Goal: Task Accomplishment & Management: Manage account settings

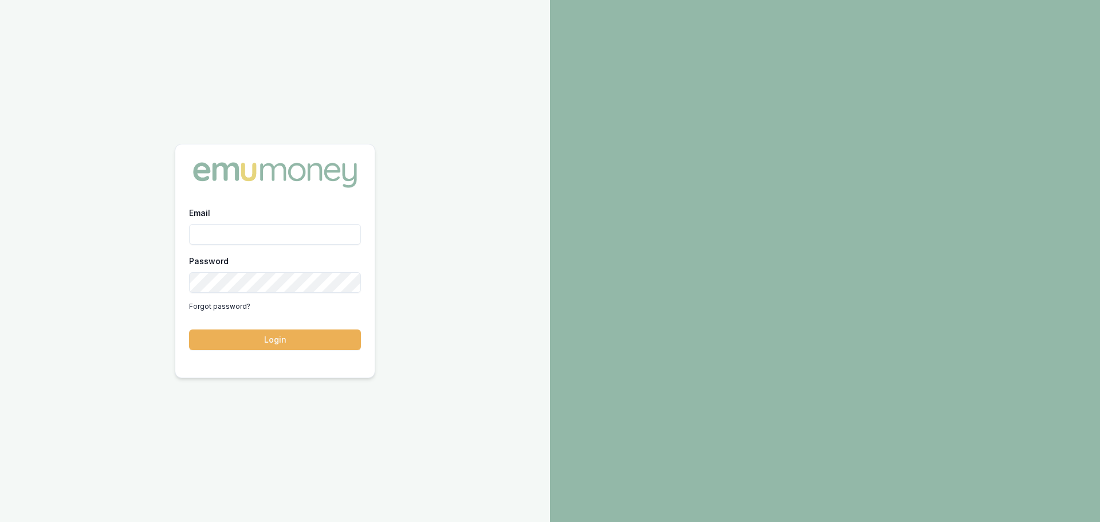
click at [229, 245] on div "Email Password Forgot password?" at bounding box center [275, 261] width 172 height 110
click at [229, 244] on input "Email" at bounding box center [275, 234] width 172 height 21
type input "brad.hearns@emumoney.com.au"
click at [189, 330] on button "Login" at bounding box center [275, 340] width 172 height 21
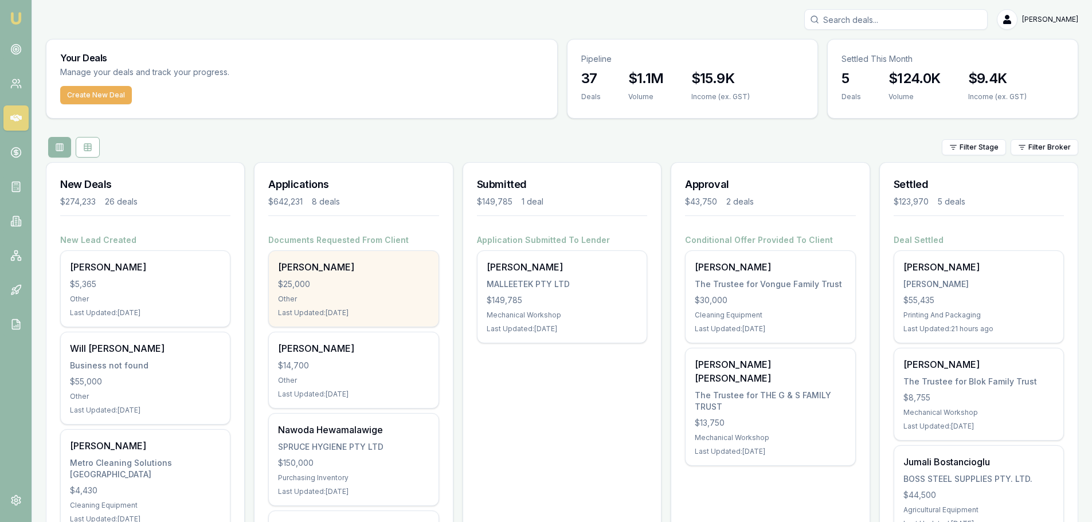
click at [296, 298] on div "Other" at bounding box center [353, 299] width 151 height 9
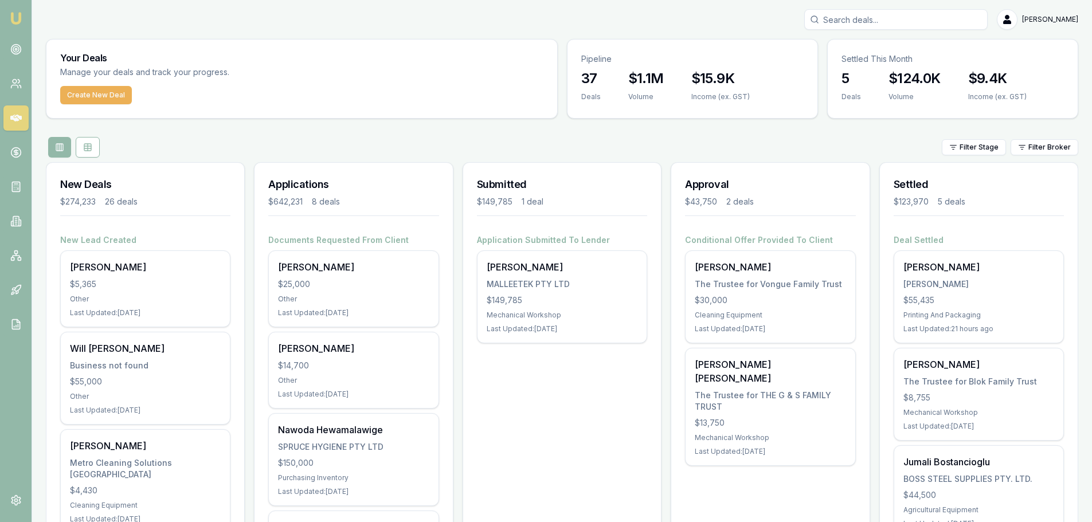
click at [330, 14] on div "[PERSON_NAME]" at bounding box center [562, 19] width 1032 height 21
click at [307, 43] on div "Your Deals Manage your deals and track your progress." at bounding box center [301, 63] width 511 height 46
click at [306, 43] on div "Your Deals Manage your deals and track your progress." at bounding box center [301, 63] width 511 height 46
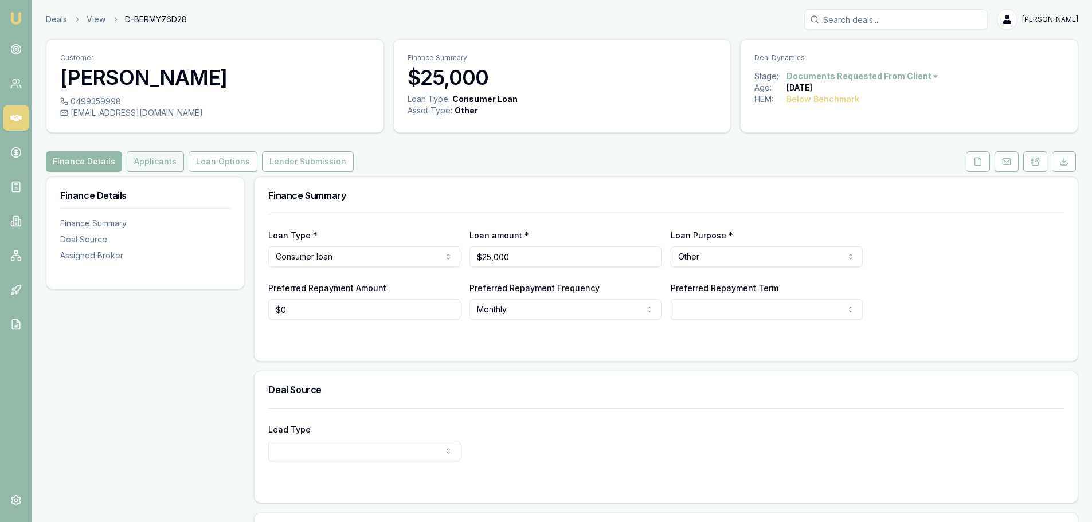
click at [140, 163] on button "Applicants" at bounding box center [155, 161] width 57 height 21
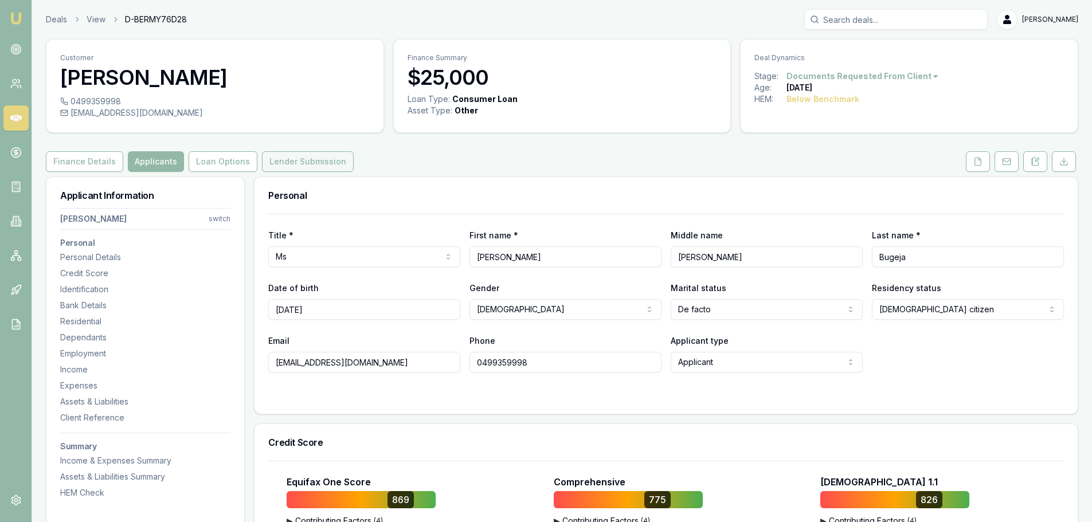
click at [293, 164] on button "Lender Submission" at bounding box center [308, 161] width 92 height 21
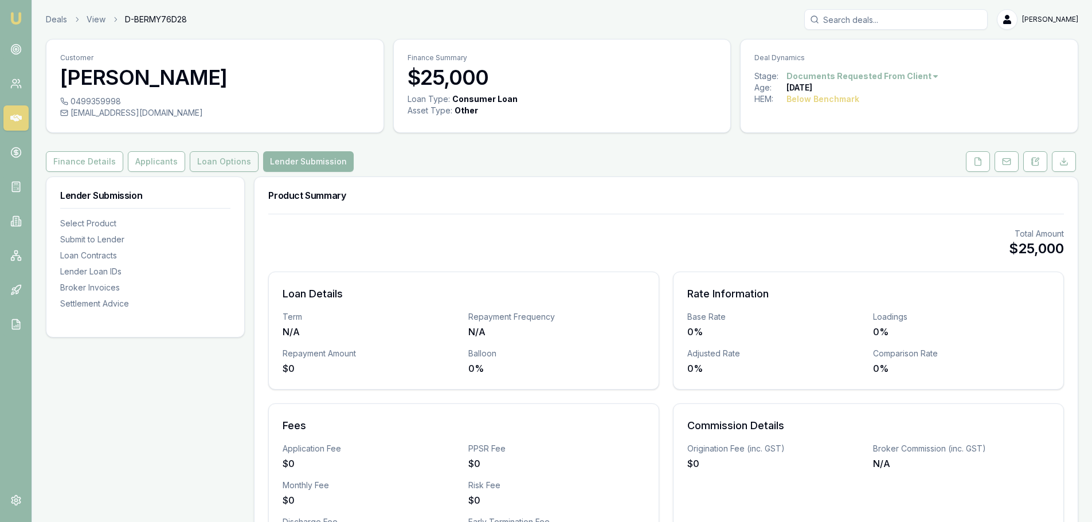
click at [201, 164] on button "Loan Options" at bounding box center [224, 161] width 69 height 21
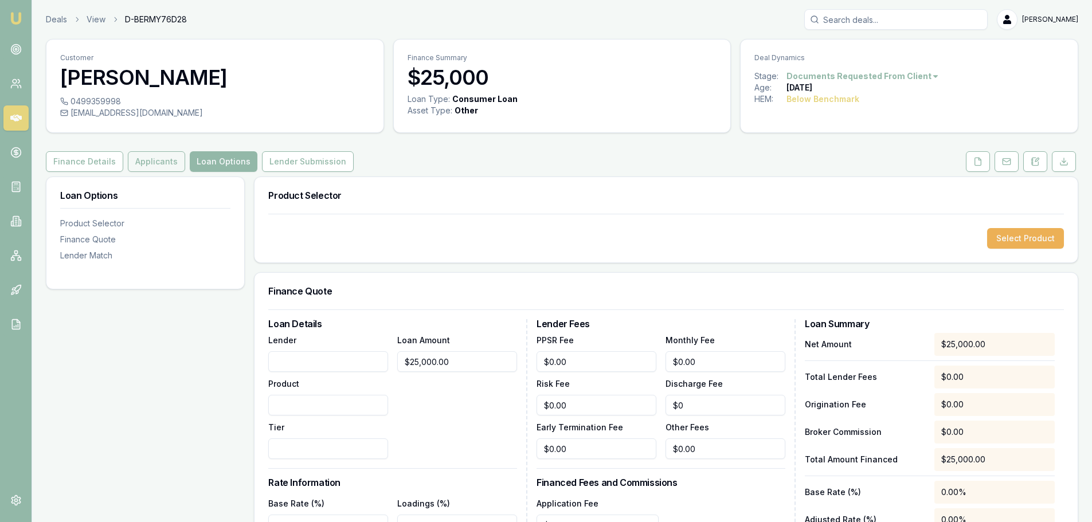
click at [146, 170] on button "Applicants" at bounding box center [156, 161] width 57 height 21
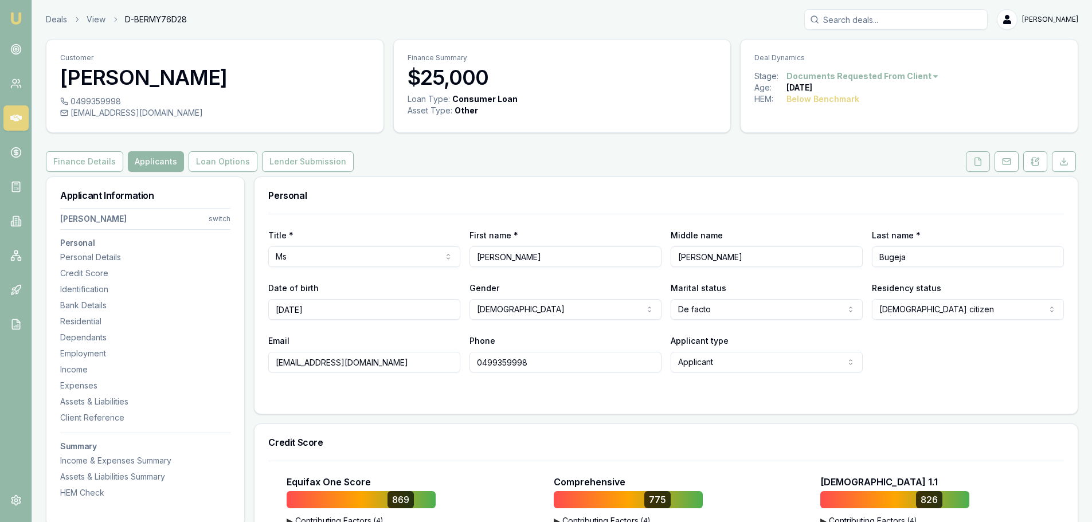
click at [981, 165] on icon at bounding box center [978, 161] width 6 height 7
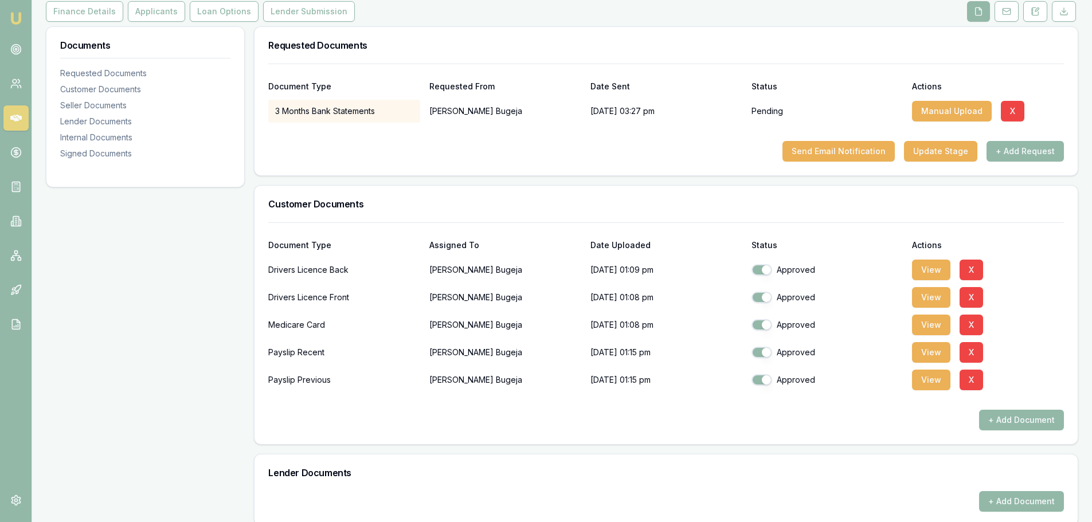
scroll to position [172, 0]
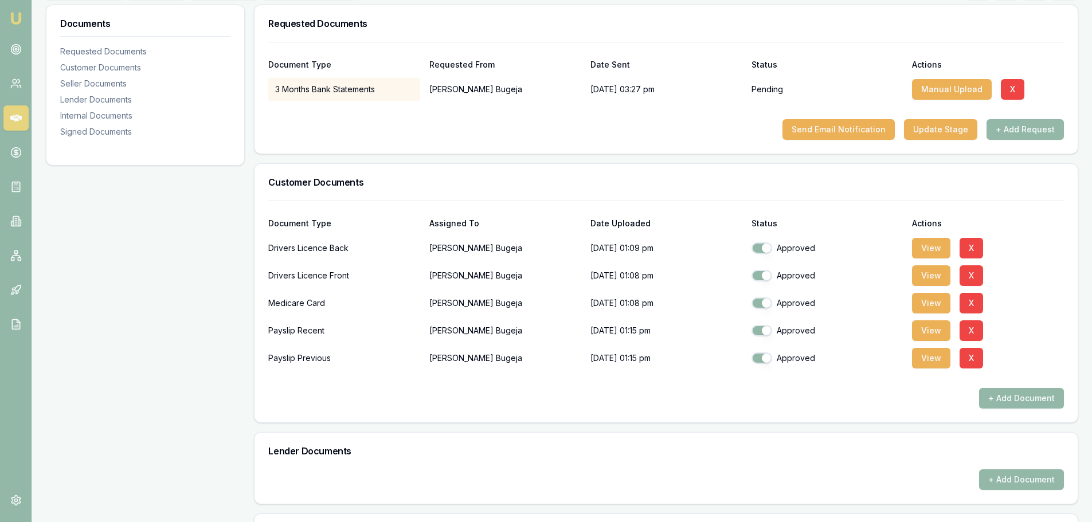
click at [186, 250] on div "Documents Requested Documents Customer Documents Seller Documents Lender Docume…" at bounding box center [145, 441] width 199 height 872
click at [185, 265] on div "Documents Requested Documents Customer Documents Seller Documents Lender Docume…" at bounding box center [145, 441] width 199 height 872
click at [180, 268] on div "Documents Requested Documents Customer Documents Seller Documents Lender Docume…" at bounding box center [145, 441] width 199 height 872
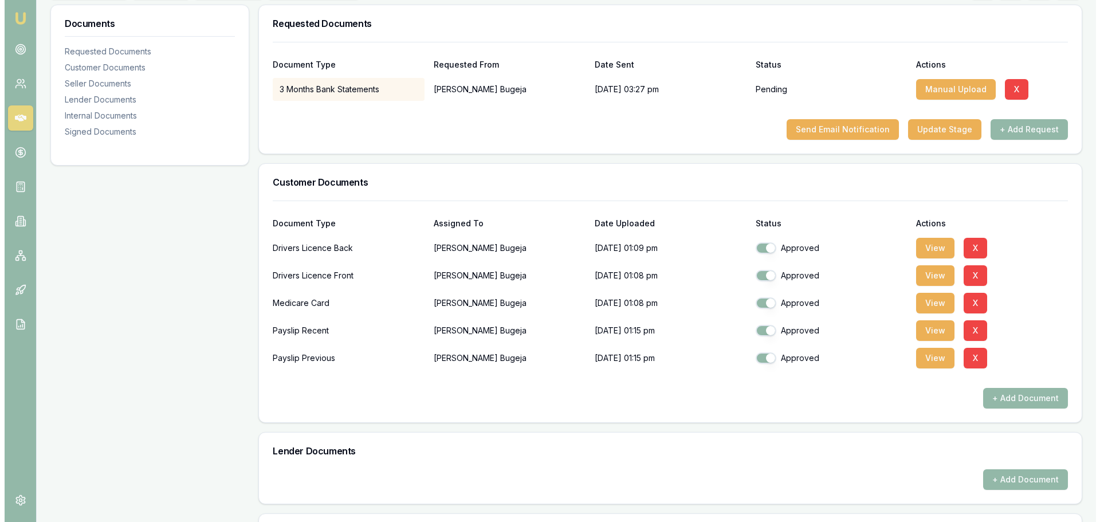
scroll to position [0, 0]
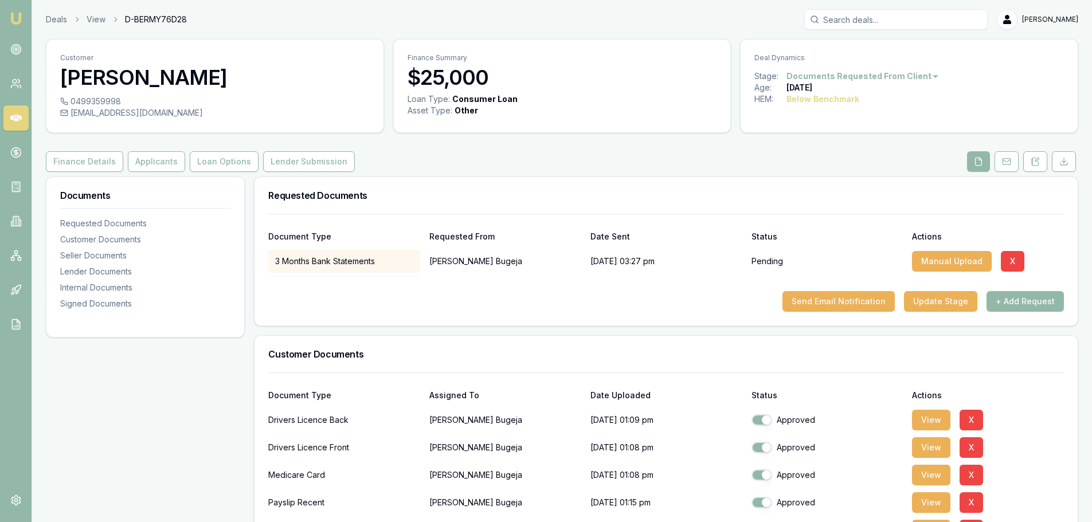
click at [415, 190] on div "Requested Documents" at bounding box center [665, 195] width 823 height 37
drag, startPoint x: 269, startPoint y: 196, endPoint x: 418, endPoint y: 201, distance: 149.1
click at [418, 201] on div "Requested Documents" at bounding box center [665, 195] width 823 height 37
drag, startPoint x: 363, startPoint y: 199, endPoint x: 256, endPoint y: 189, distance: 107.7
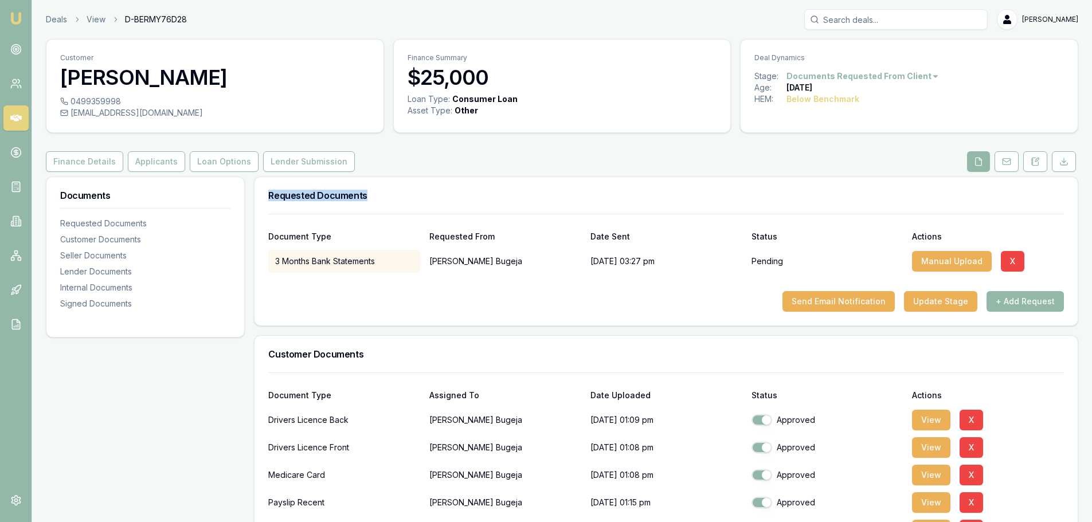
click at [256, 189] on div "Requested Documents" at bounding box center [665, 195] width 823 height 37
drag, startPoint x: 268, startPoint y: 191, endPoint x: 439, endPoint y: 198, distance: 170.9
click at [439, 198] on h3 "Requested Documents" at bounding box center [665, 195] width 795 height 9
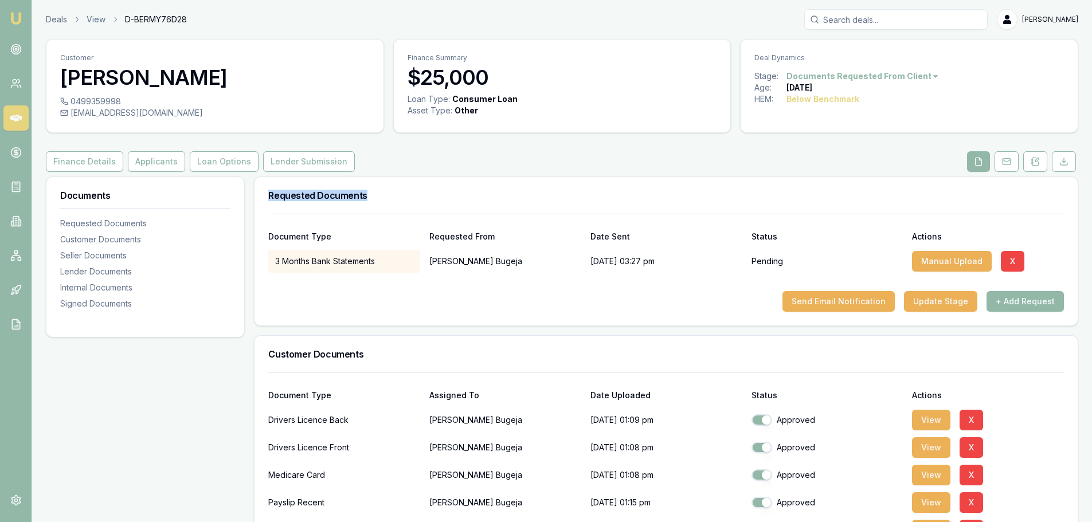
drag, startPoint x: 380, startPoint y: 197, endPoint x: 258, endPoint y: 197, distance: 121.5
click at [258, 197] on div "Requested Documents" at bounding box center [665, 195] width 823 height 37
drag, startPoint x: 269, startPoint y: 194, endPoint x: 374, endPoint y: 199, distance: 105.6
click at [374, 199] on h3 "Requested Documents" at bounding box center [665, 195] width 795 height 9
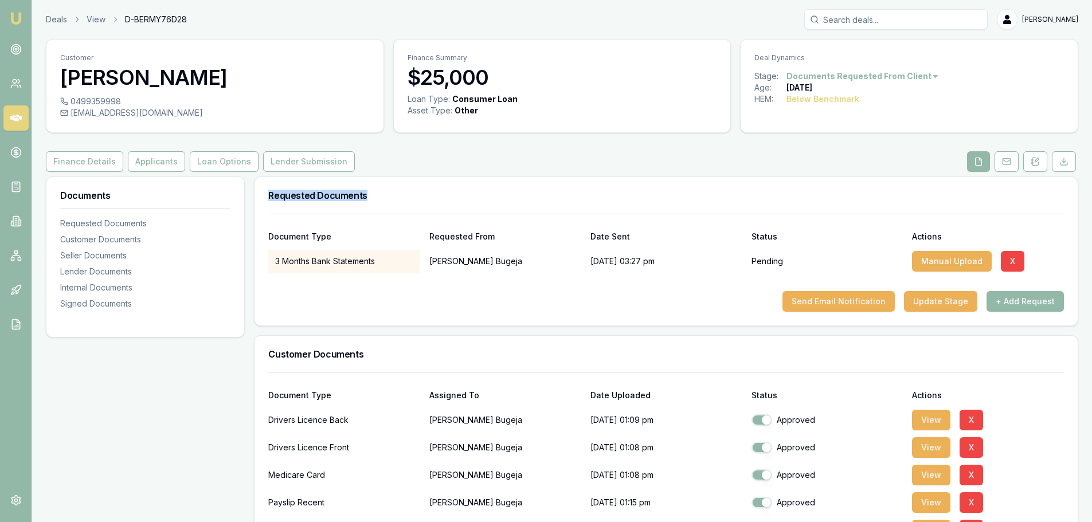
click at [374, 199] on h3 "Requested Documents" at bounding box center [665, 195] width 795 height 9
drag, startPoint x: 374, startPoint y: 199, endPoint x: 254, endPoint y: 198, distance: 119.8
click at [254, 198] on div "Requested Documents" at bounding box center [665, 195] width 823 height 37
click at [291, 195] on h3 "Requested Documents" at bounding box center [665, 195] width 795 height 9
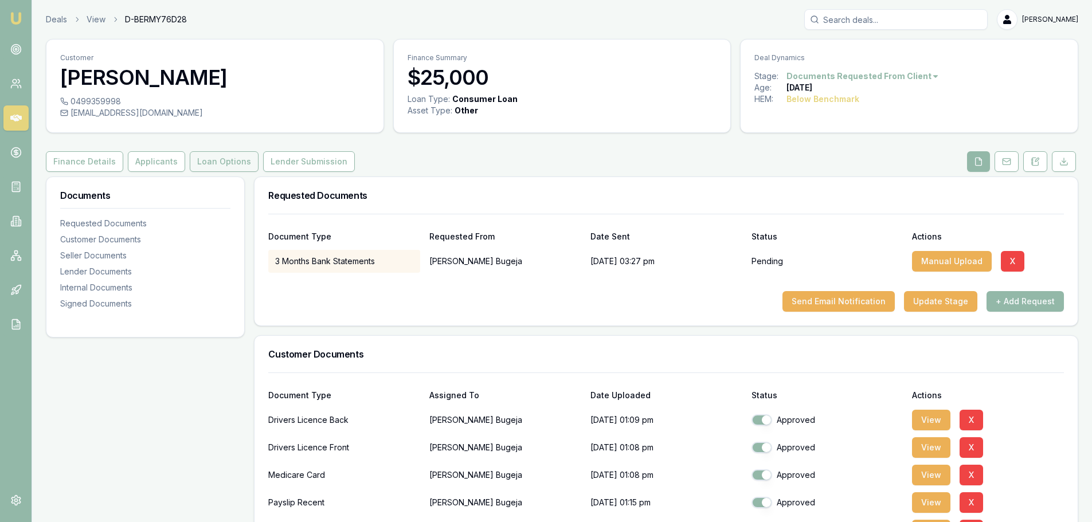
click at [237, 163] on button "Loan Options" at bounding box center [224, 161] width 69 height 21
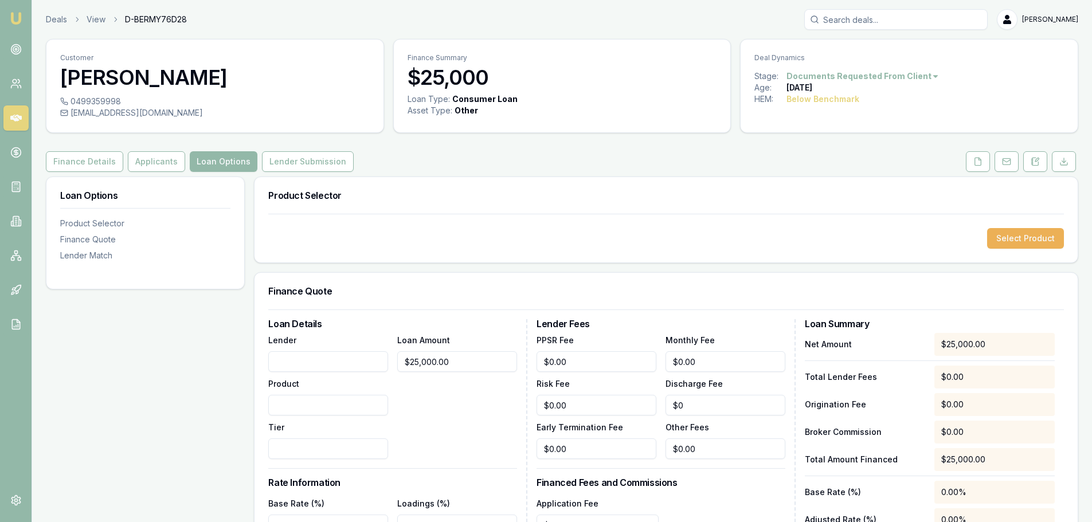
click at [141, 165] on button "Applicants" at bounding box center [156, 161] width 57 height 21
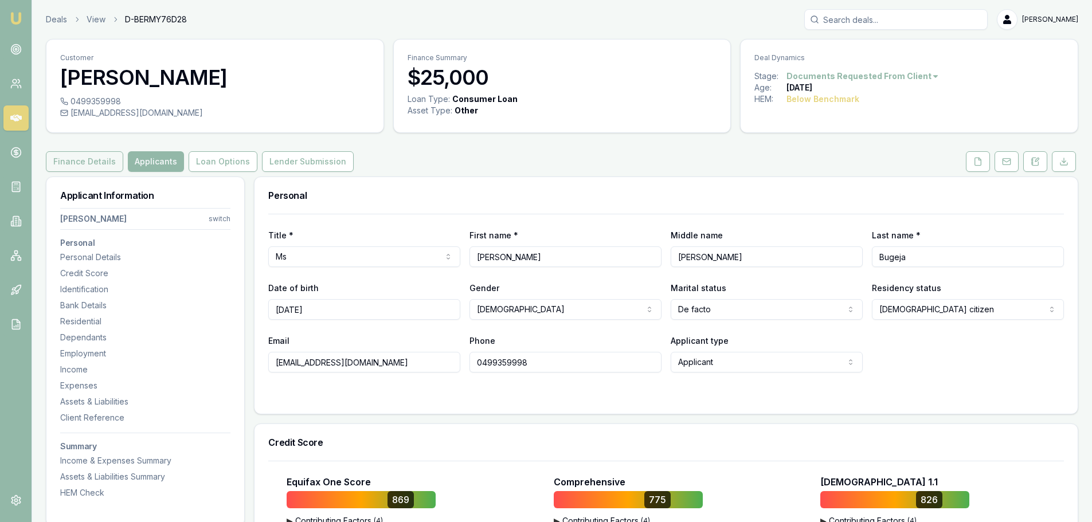
click at [75, 163] on button "Finance Details" at bounding box center [84, 161] width 77 height 21
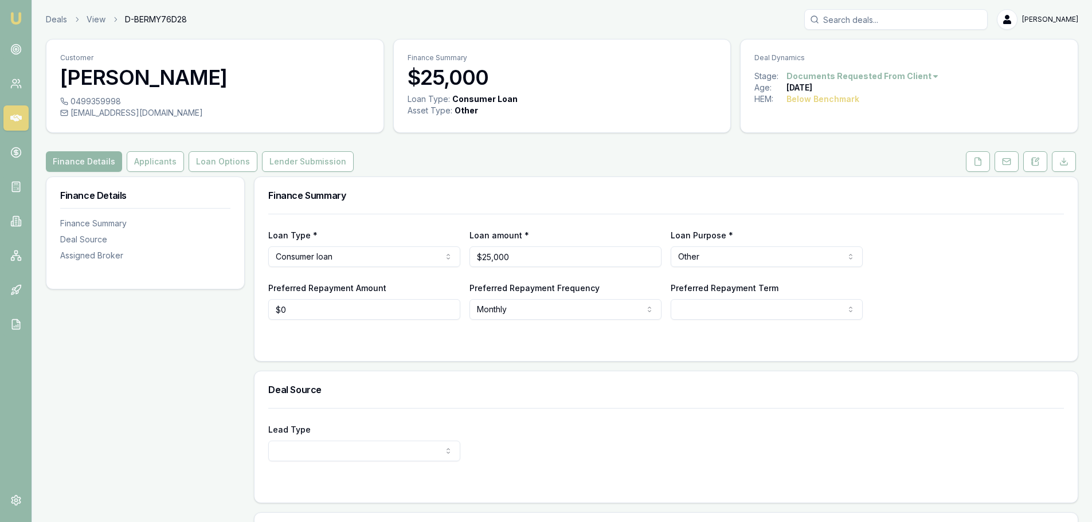
click at [402, 146] on div "Customer Toni Bugeja 0499359998 tonibugeja02@gmail.com Finance Summary $25,000 …" at bounding box center [562, 347] width 1032 height 617
click at [383, 186] on div "Finance Summary" at bounding box center [665, 195] width 823 height 37
click at [418, 160] on div "Finance Details Applicants Loan Options Lender Submission" at bounding box center [562, 161] width 1032 height 21
click at [138, 170] on button "Applicants" at bounding box center [155, 161] width 57 height 21
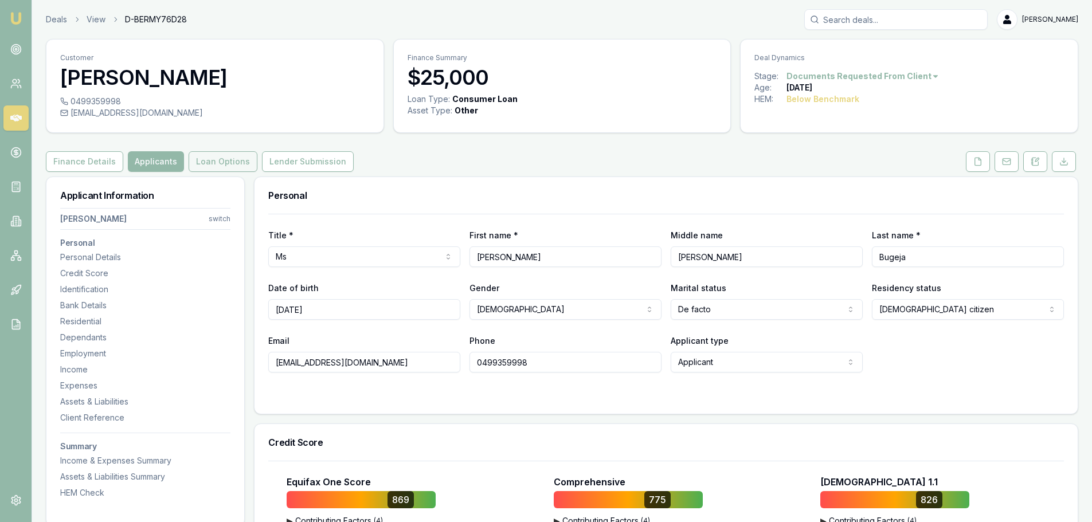
click at [213, 166] on button "Loan Options" at bounding box center [223, 161] width 69 height 21
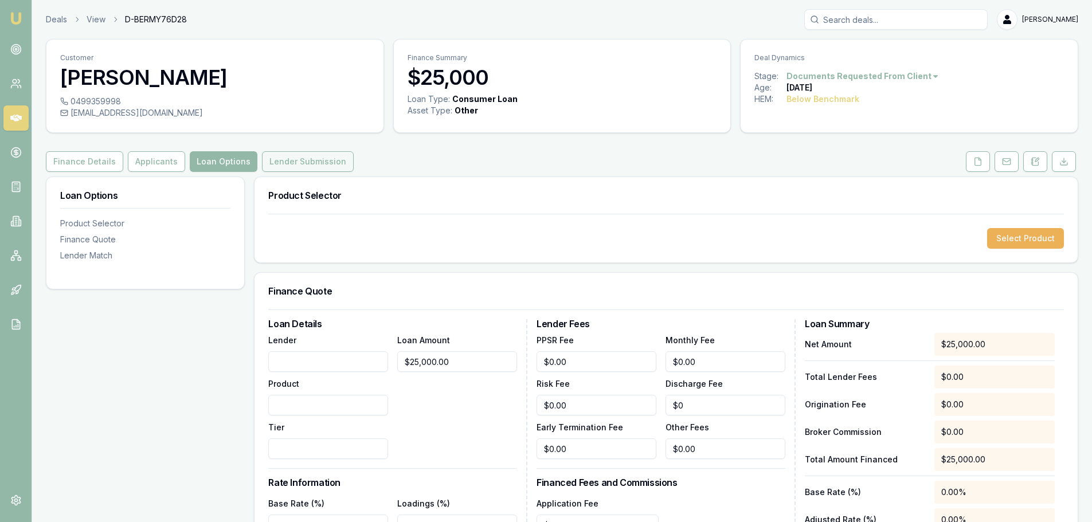
click at [303, 158] on button "Lender Submission" at bounding box center [308, 161] width 92 height 21
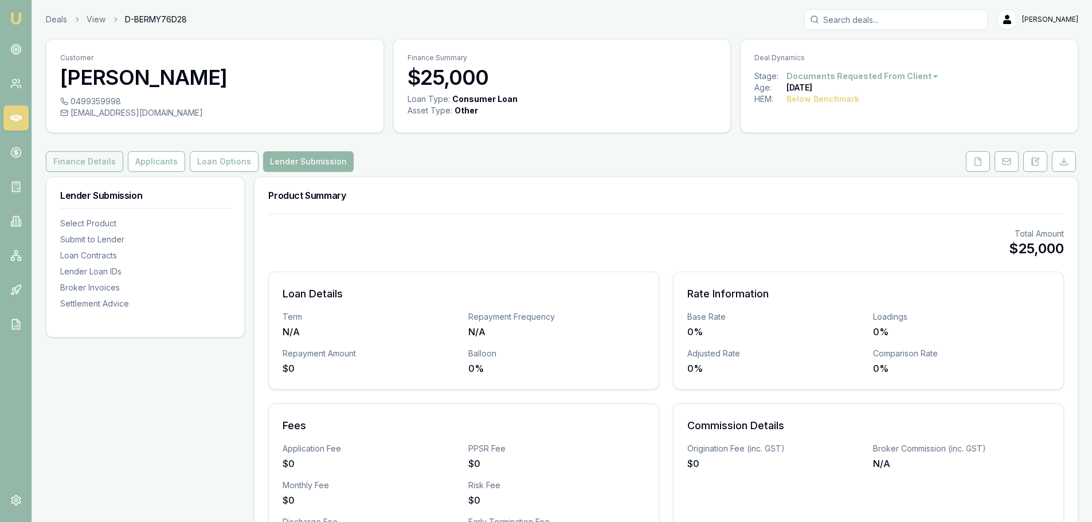
click at [84, 162] on button "Finance Details" at bounding box center [84, 161] width 77 height 21
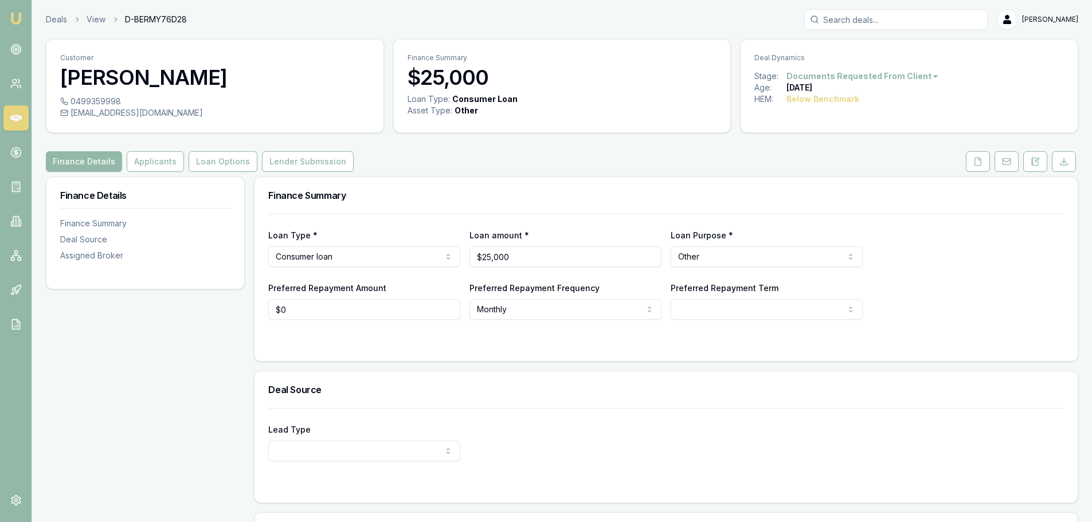
click at [475, 166] on div "Finance Details Applicants Loan Options Lender Submission" at bounding box center [562, 161] width 1032 height 21
click at [428, 151] on div "Customer Toni Bugeja 0499359998 tonibugeja02@gmail.com Finance Summary $25,000 …" at bounding box center [562, 347] width 1032 height 617
click at [152, 164] on button "Applicants" at bounding box center [155, 161] width 57 height 21
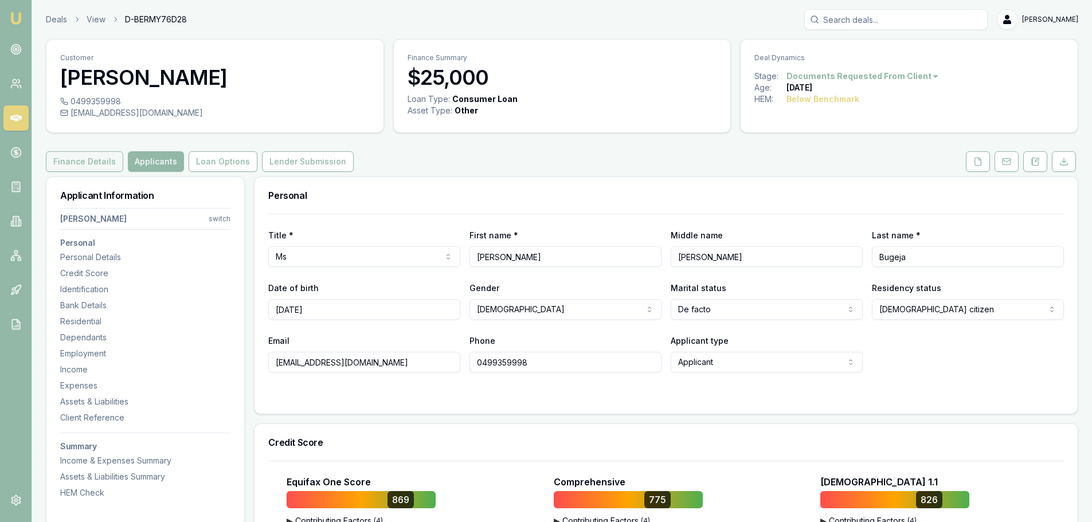
click at [88, 163] on button "Finance Details" at bounding box center [84, 161] width 77 height 21
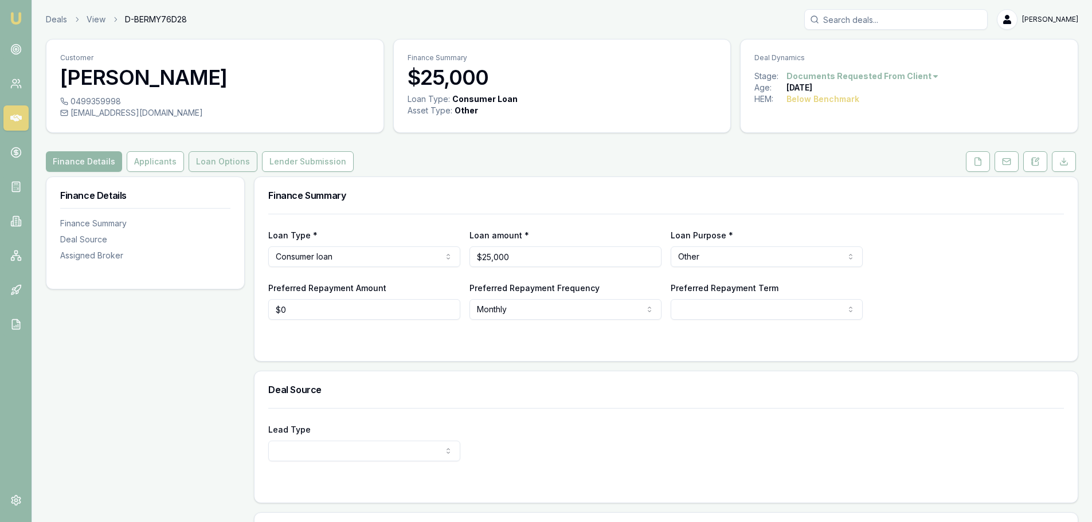
click at [224, 170] on button "Loan Options" at bounding box center [223, 161] width 69 height 21
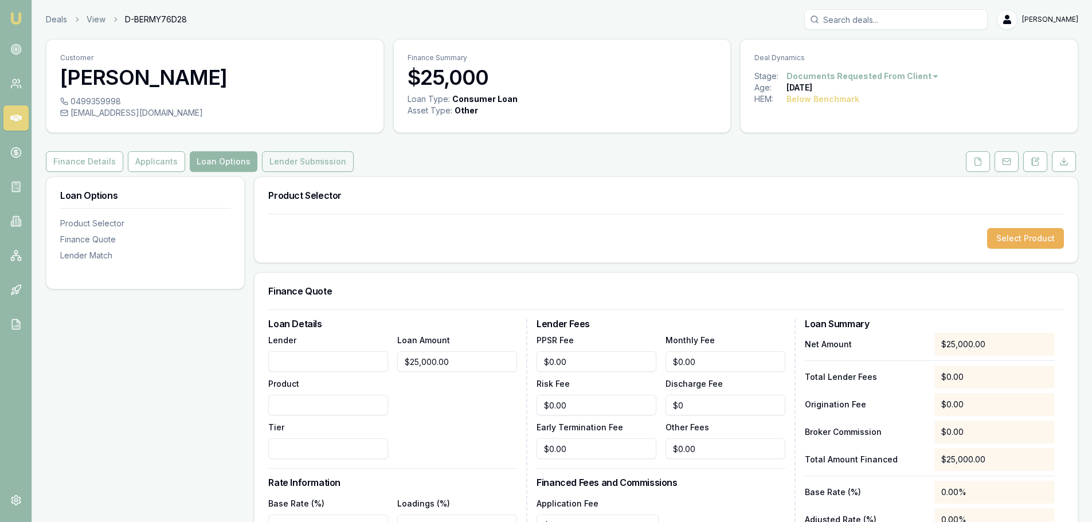
click at [292, 160] on button "Lender Submission" at bounding box center [308, 161] width 92 height 21
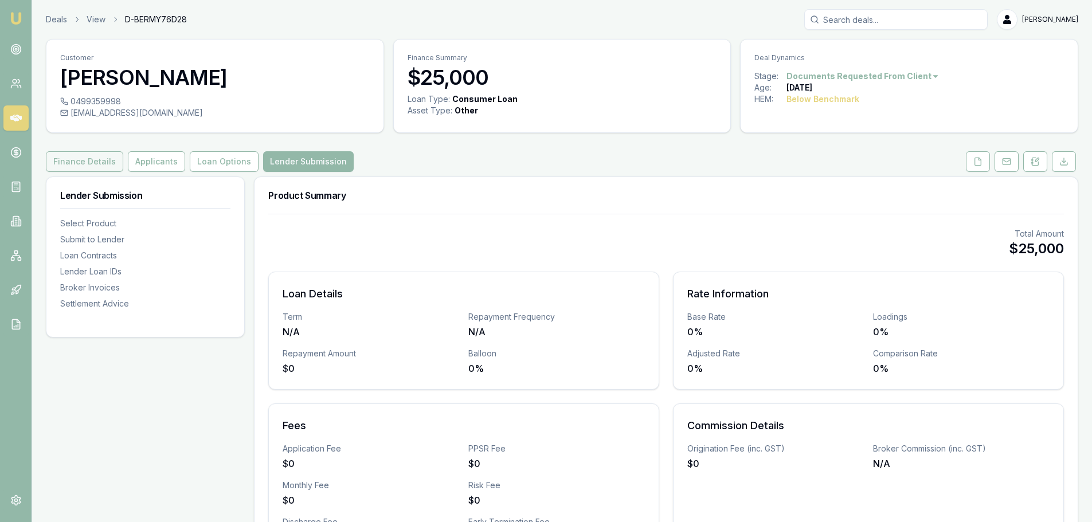
click at [84, 163] on button "Finance Details" at bounding box center [84, 161] width 77 height 21
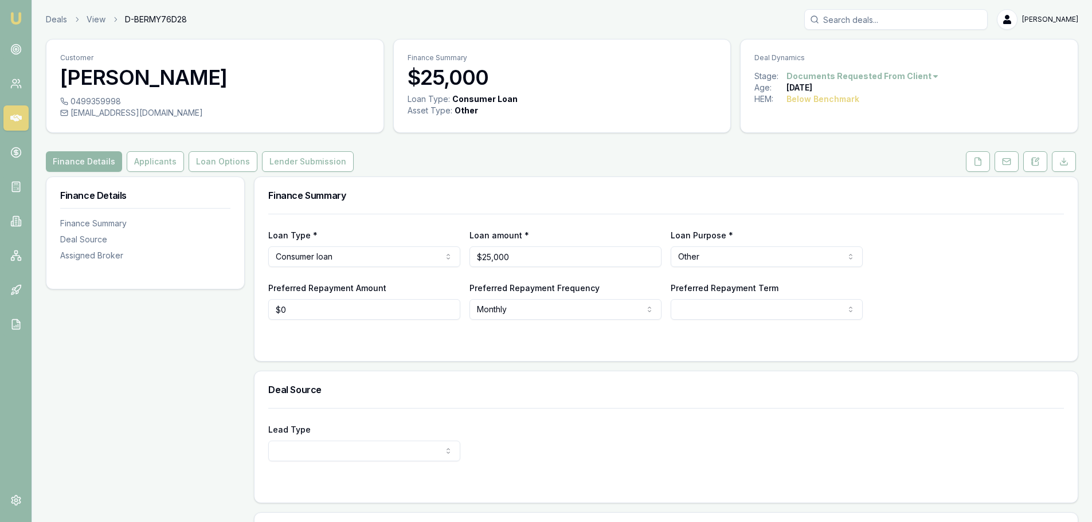
click at [431, 166] on div "Finance Details Applicants Loan Options Lender Submission" at bounding box center [562, 161] width 1032 height 21
drag, startPoint x: 173, startPoint y: 352, endPoint x: 15, endPoint y: 169, distance: 241.4
click at [173, 352] on div "Finance Details Finance Summary Deal Source Assigned Broker" at bounding box center [145, 417] width 199 height 480
click at [9, 57] on link at bounding box center [15, 49] width 25 height 25
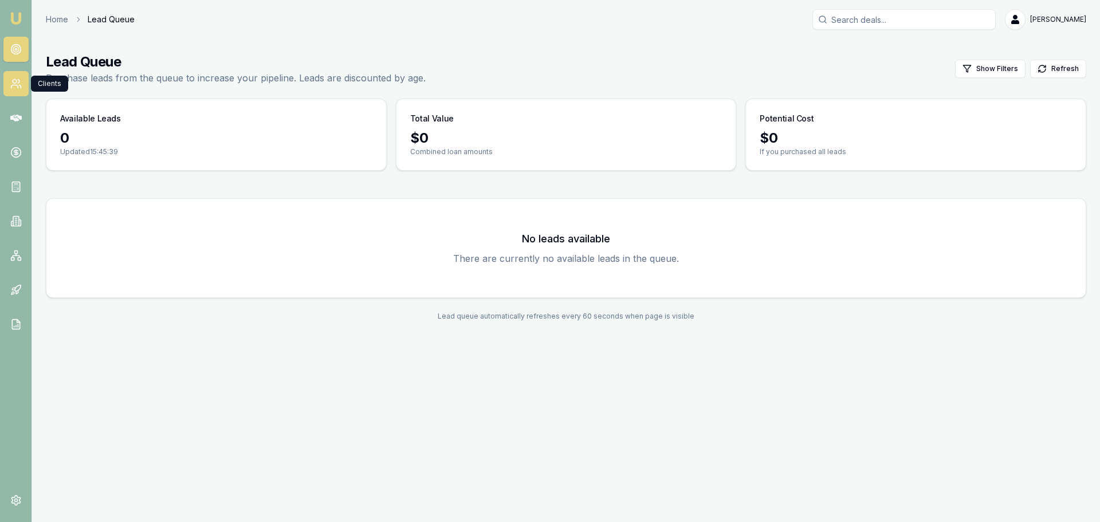
click at [11, 81] on icon at bounding box center [15, 83] width 11 height 11
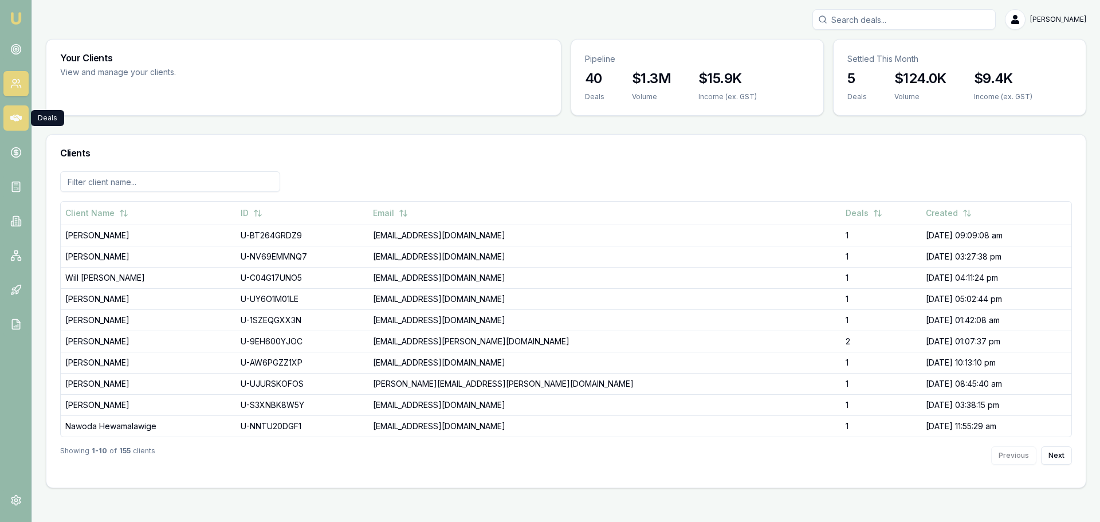
click at [18, 119] on icon at bounding box center [15, 118] width 11 height 7
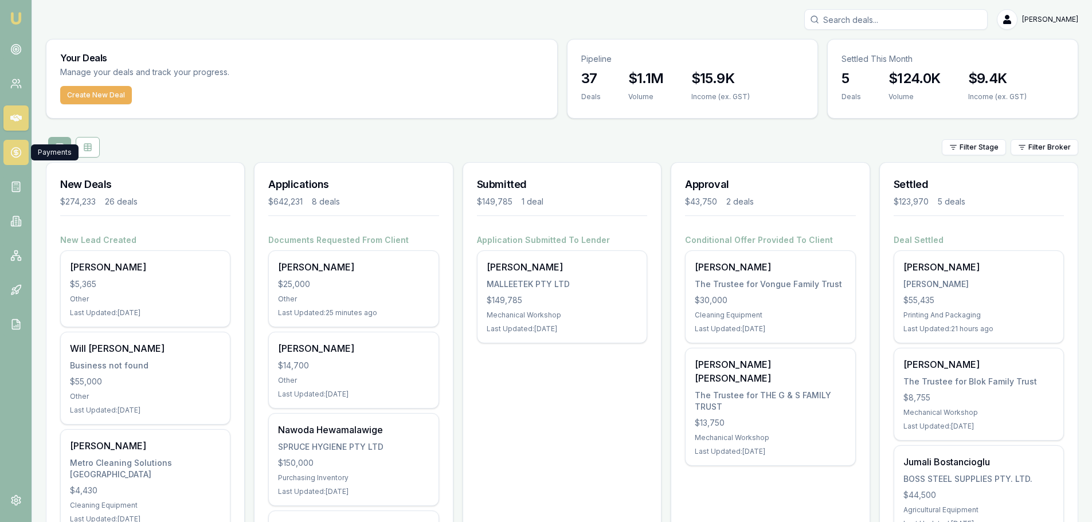
click at [17, 152] on icon at bounding box center [16, 153] width 4 height 4
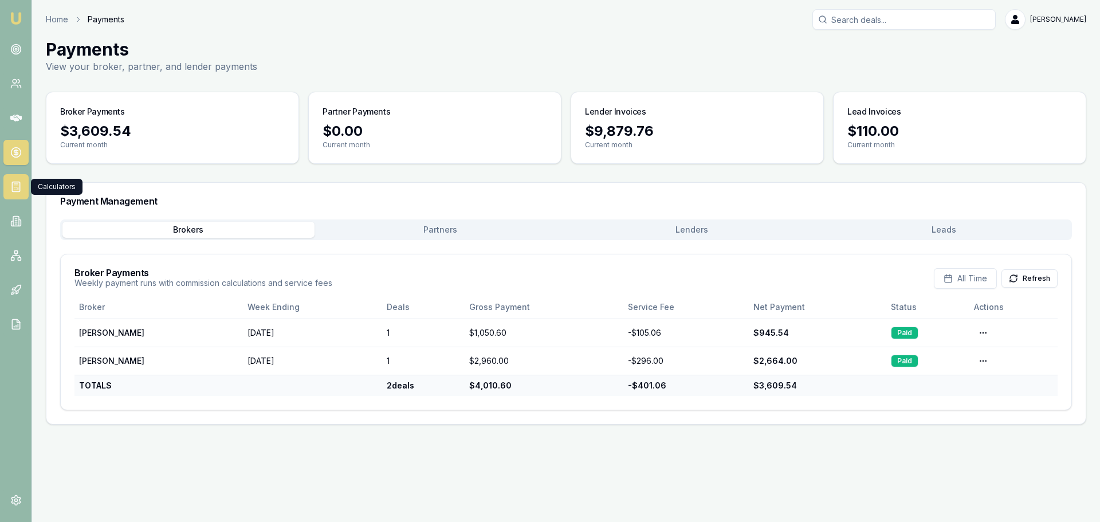
click at [18, 186] on icon at bounding box center [15, 186] width 11 height 11
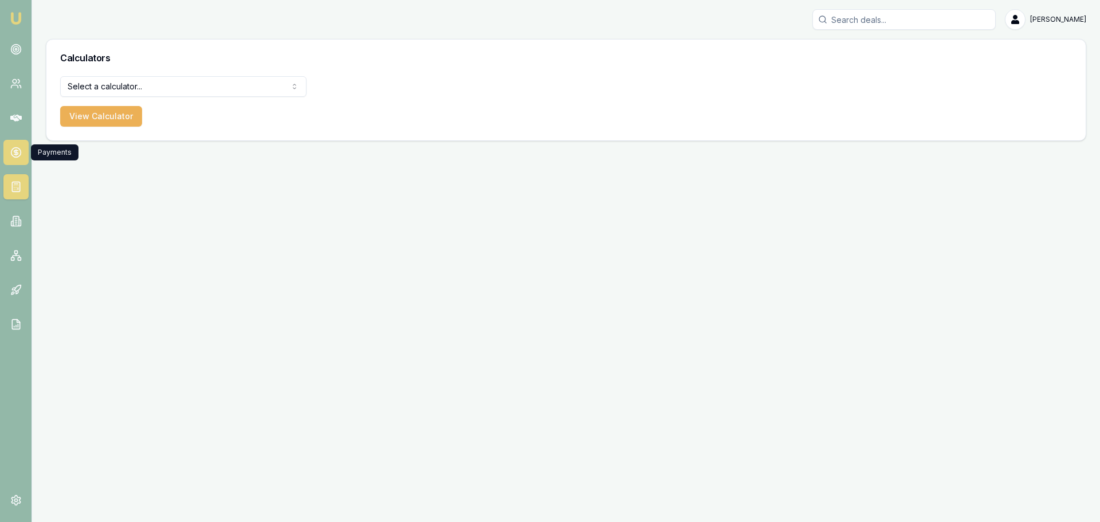
click at [14, 148] on circle at bounding box center [16, 153] width 10 height 10
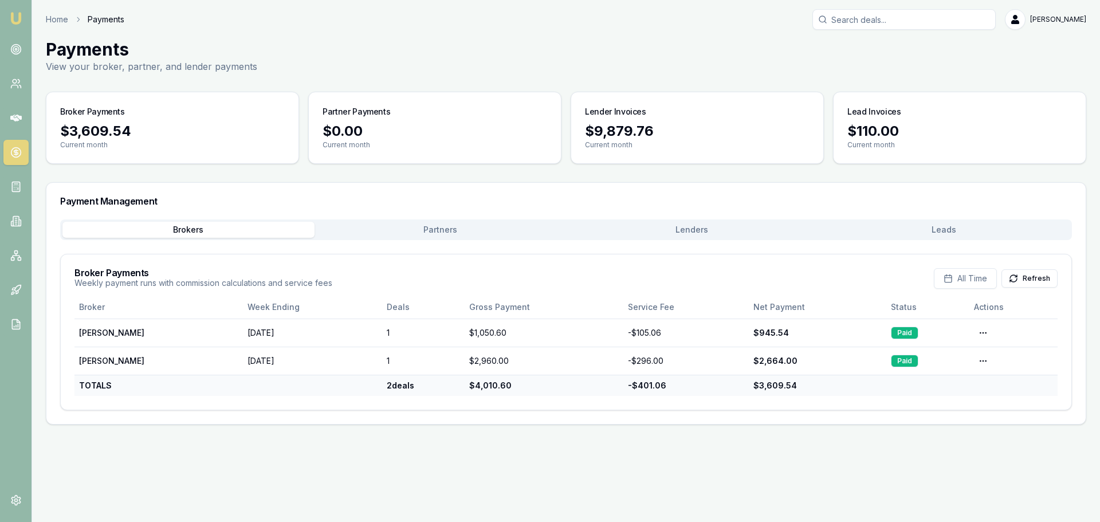
click at [700, 237] on button "Lenders" at bounding box center [692, 230] width 252 height 16
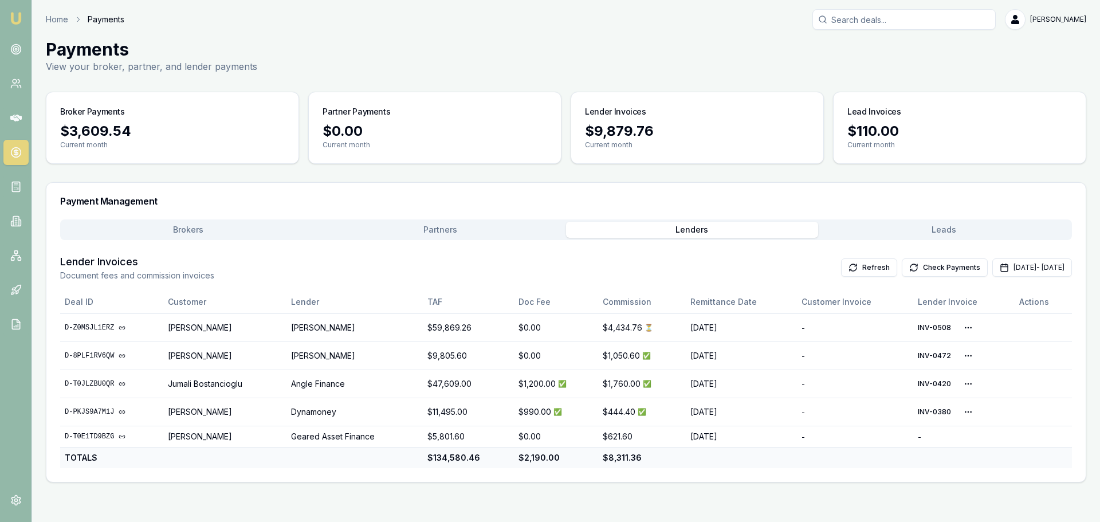
drag, startPoint x: 832, startPoint y: 268, endPoint x: 872, endPoint y: 250, distance: 43.4
click at [872, 250] on div "Brokers Partners Lenders Leads Lender Invoices Document fees and commission inv…" at bounding box center [566, 344] width 1012 height 249
click at [907, 269] on button "Check Payments" at bounding box center [945, 267] width 86 height 18
click at [841, 269] on button "Refresh" at bounding box center [869, 267] width 56 height 18
click at [15, 89] on icon at bounding box center [15, 83] width 11 height 11
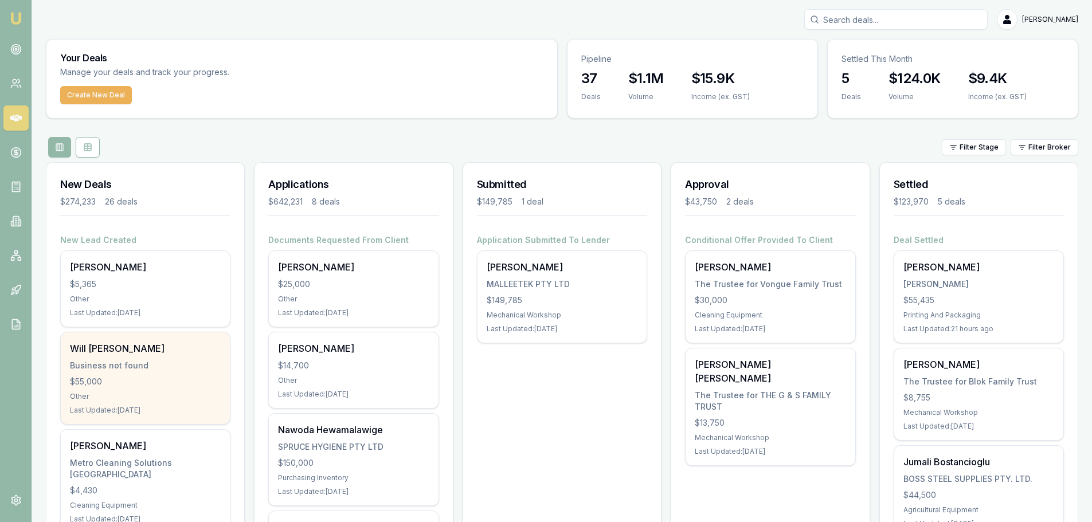
click at [113, 388] on div "Will Hooke Business not found $55,000 Other Last Updated: 5 days ago" at bounding box center [145, 378] width 169 height 92
